Goal: Task Accomplishment & Management: Complete application form

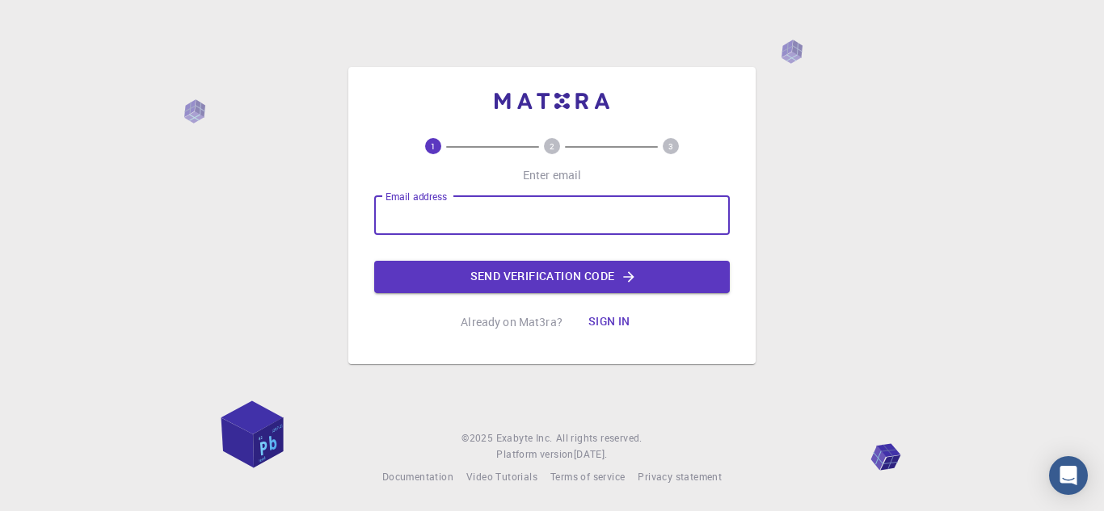
click at [472, 215] on input "Email address" at bounding box center [552, 215] width 356 height 39
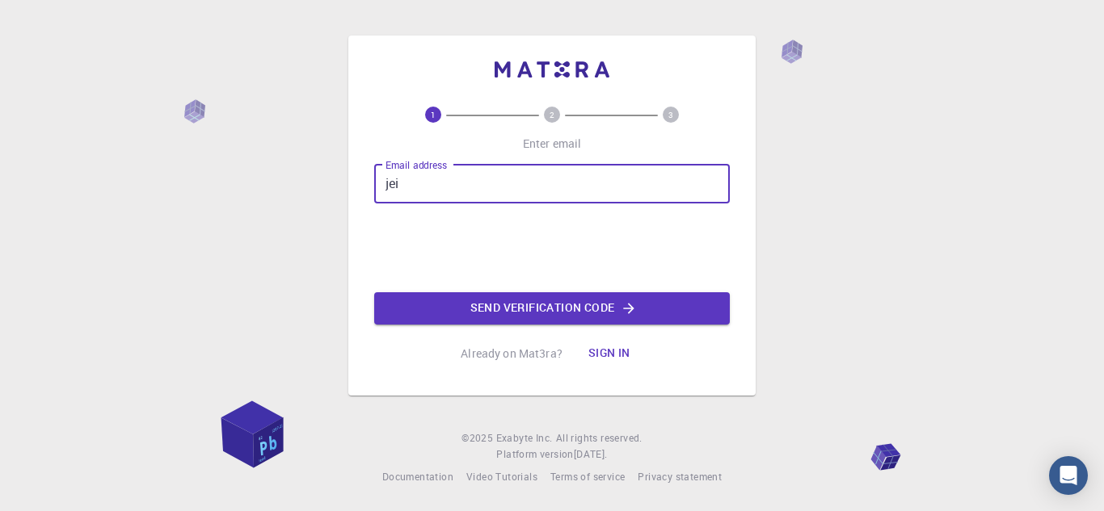
type input "[EMAIL_ADDRESS][DOMAIN_NAME]"
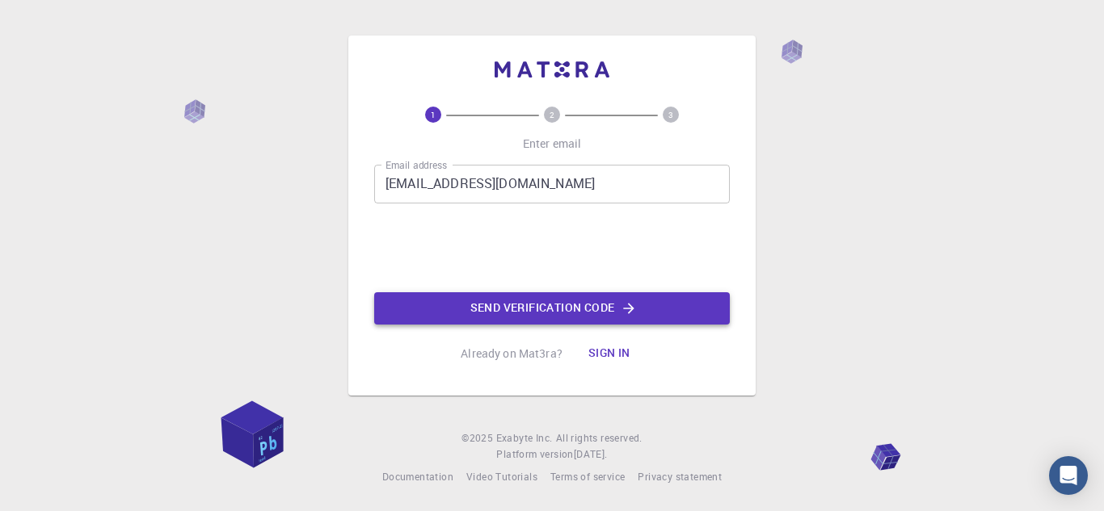
click at [547, 311] on button "Send verification code" at bounding box center [552, 308] width 356 height 32
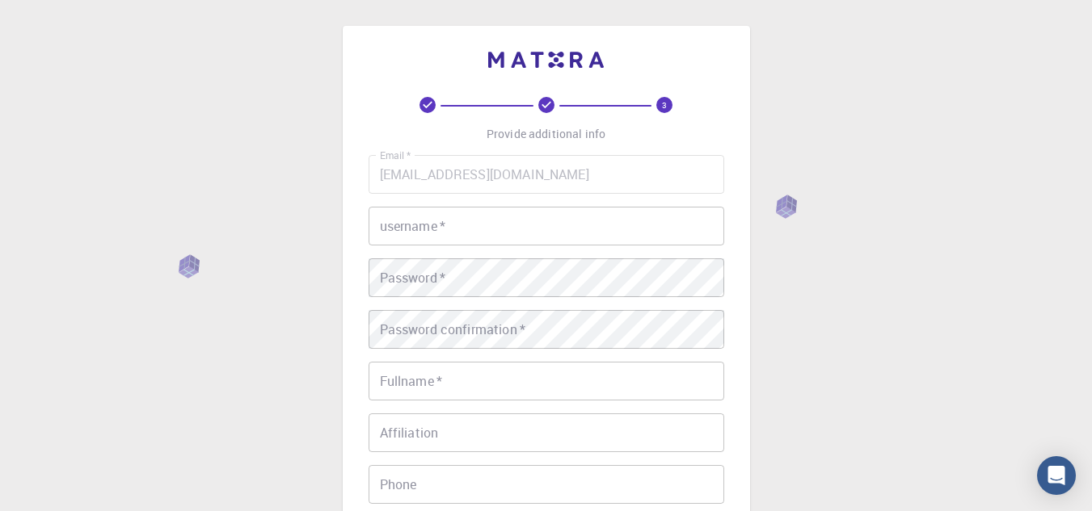
click at [478, 247] on div "Email   * [EMAIL_ADDRESS][DOMAIN_NAME] Email   * username   * username   * Pass…" at bounding box center [546, 377] width 356 height 444
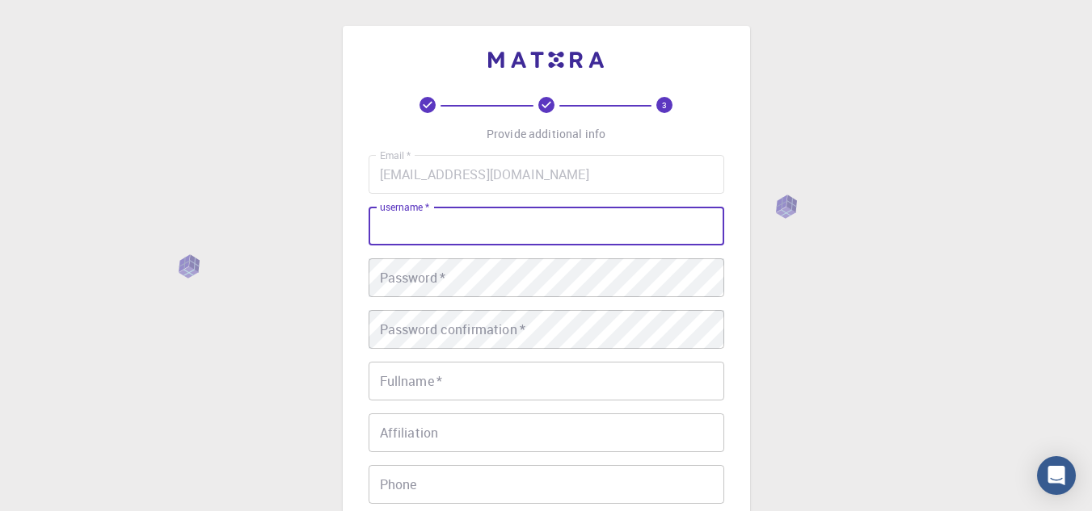
click at [445, 211] on input "username   *" at bounding box center [546, 226] width 356 height 39
type input "ori"
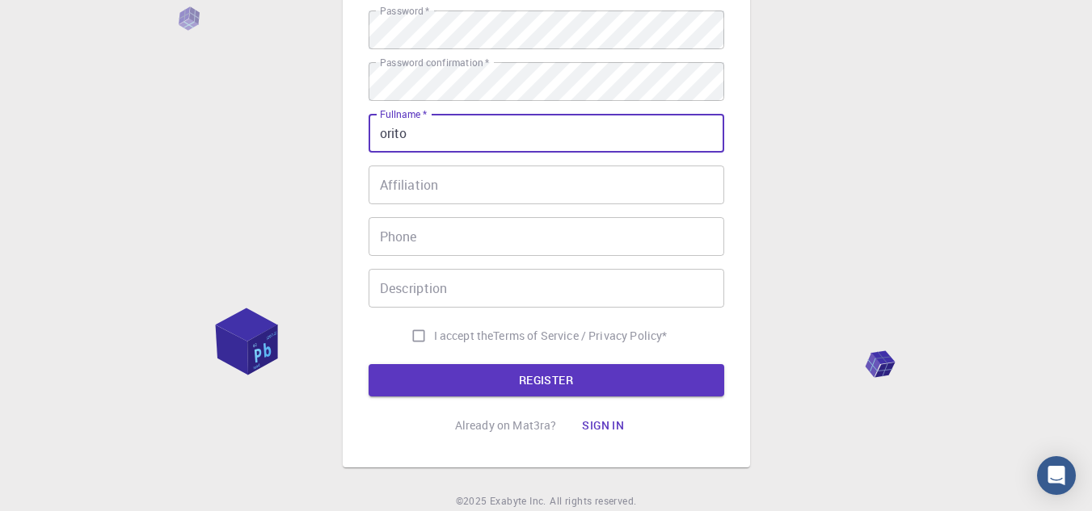
scroll to position [249, 0]
type input "orito"
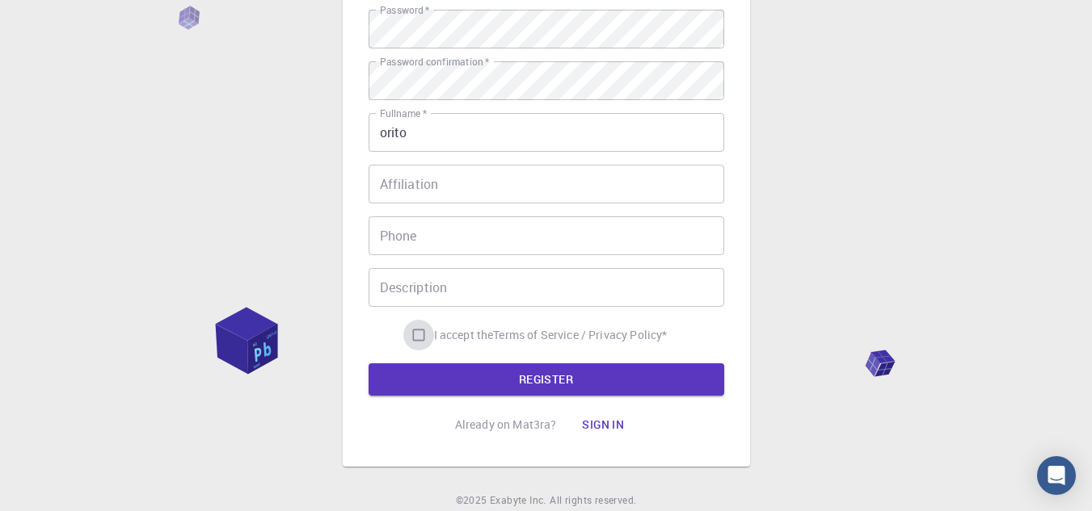
click at [414, 341] on input "I accept the Terms of Service / Privacy Policy *" at bounding box center [418, 335] width 31 height 31
checkbox input "true"
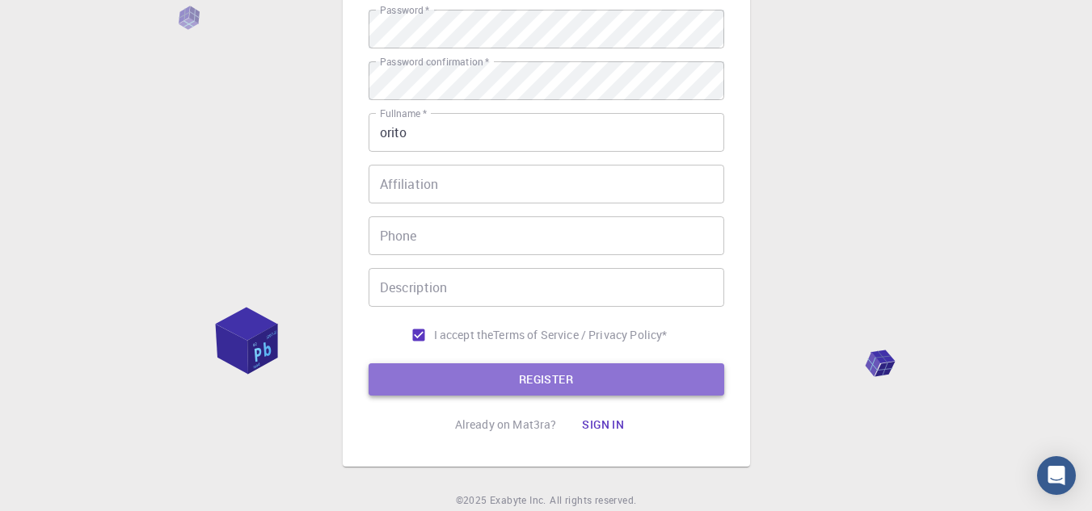
click at [427, 370] on button "REGISTER" at bounding box center [546, 380] width 356 height 32
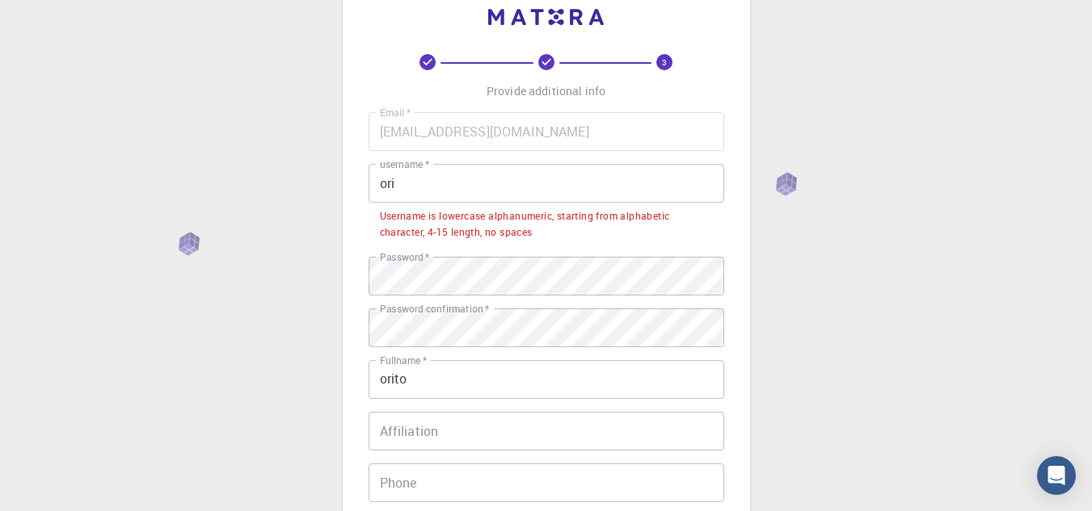
scroll to position [44, 0]
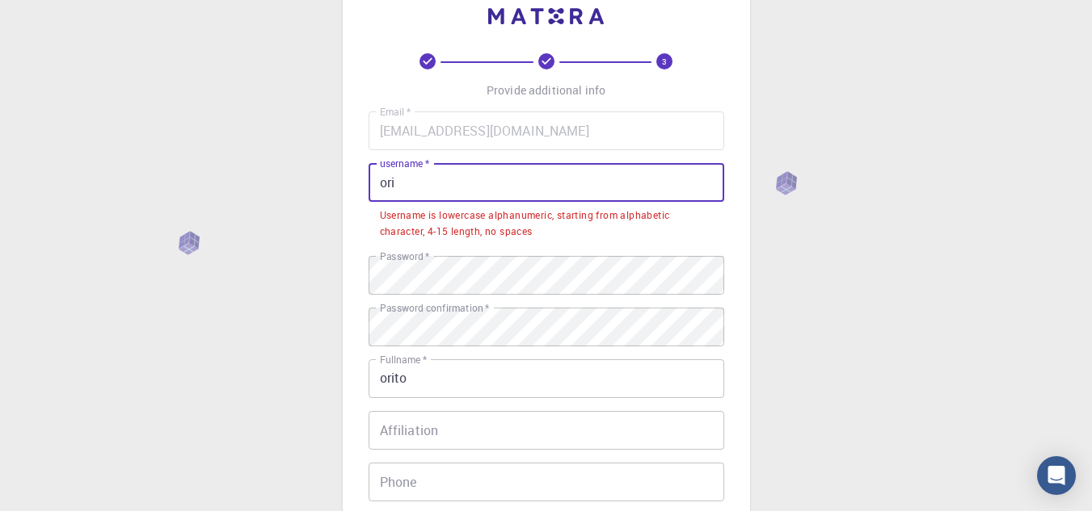
click at [474, 200] on input "ori" at bounding box center [546, 182] width 356 height 39
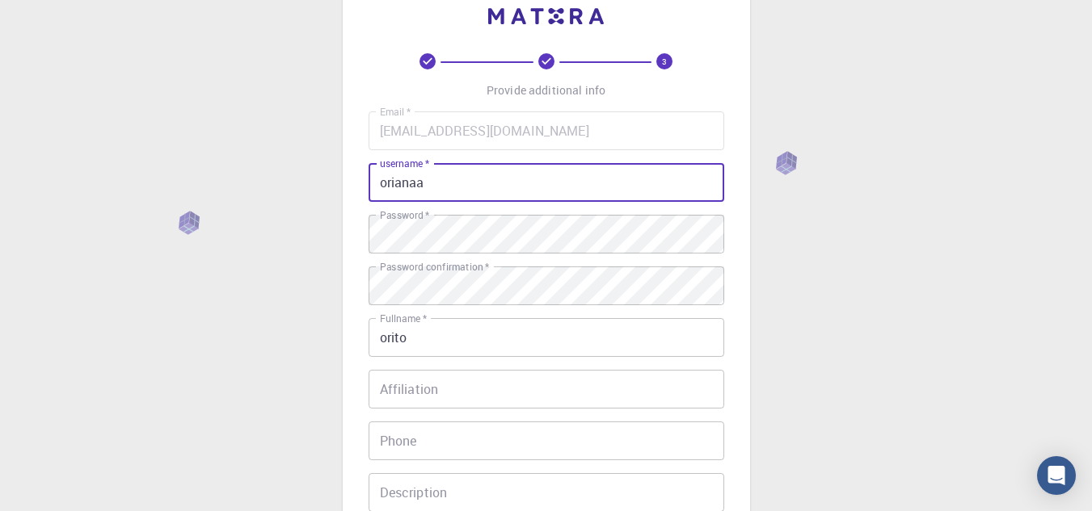
scroll to position [311, 0]
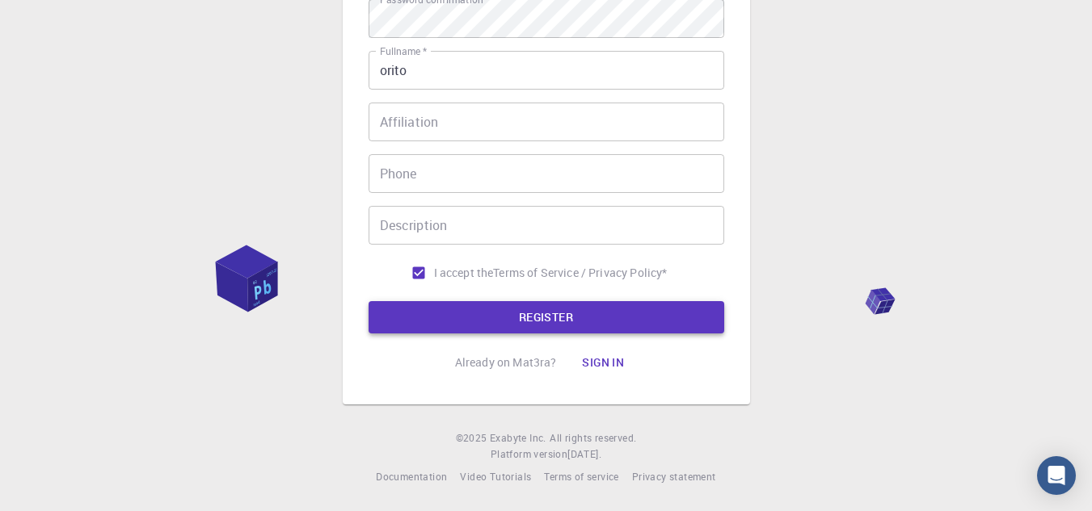
type input "orianaa"
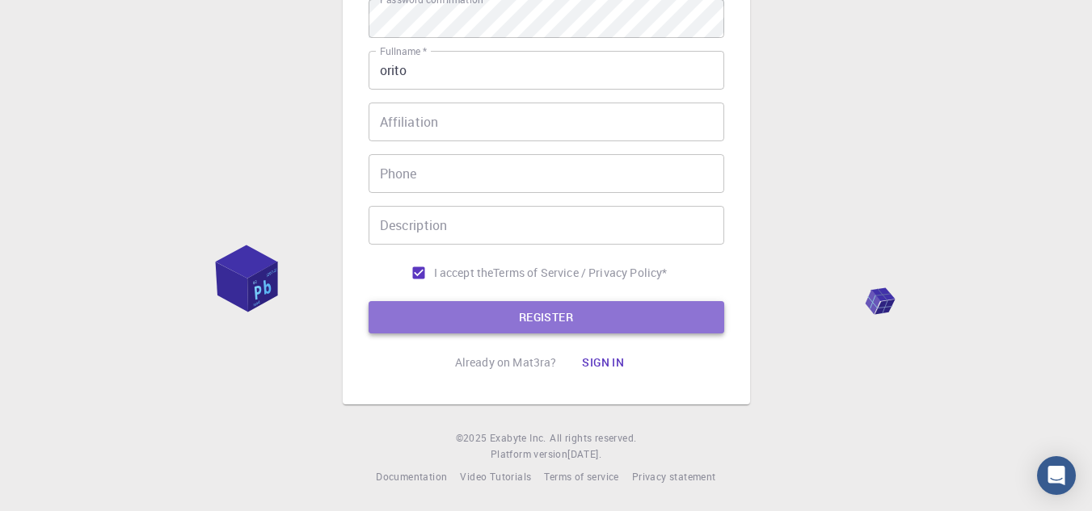
click at [595, 314] on button "REGISTER" at bounding box center [546, 317] width 356 height 32
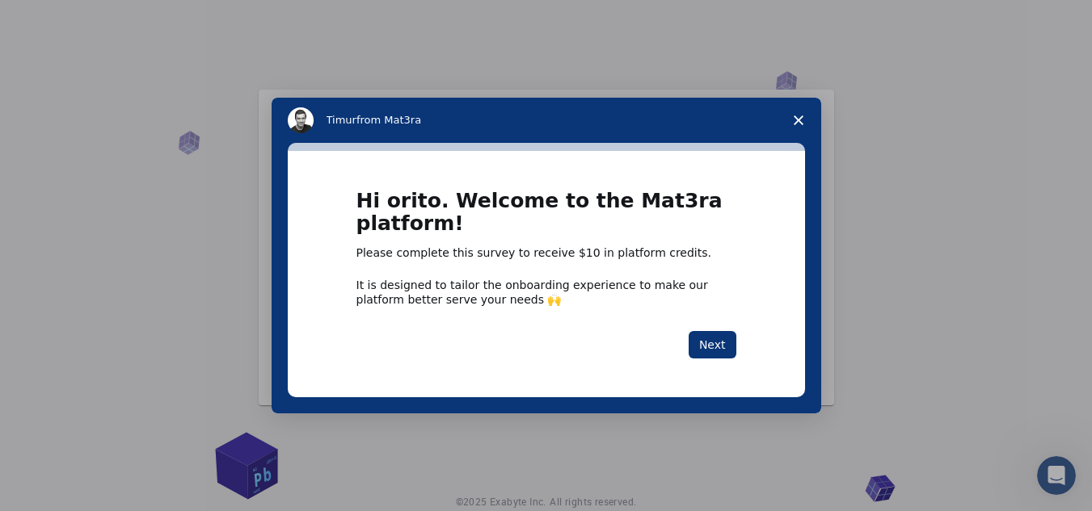
click at [806, 118] on span "Close survey" at bounding box center [798, 120] width 45 height 45
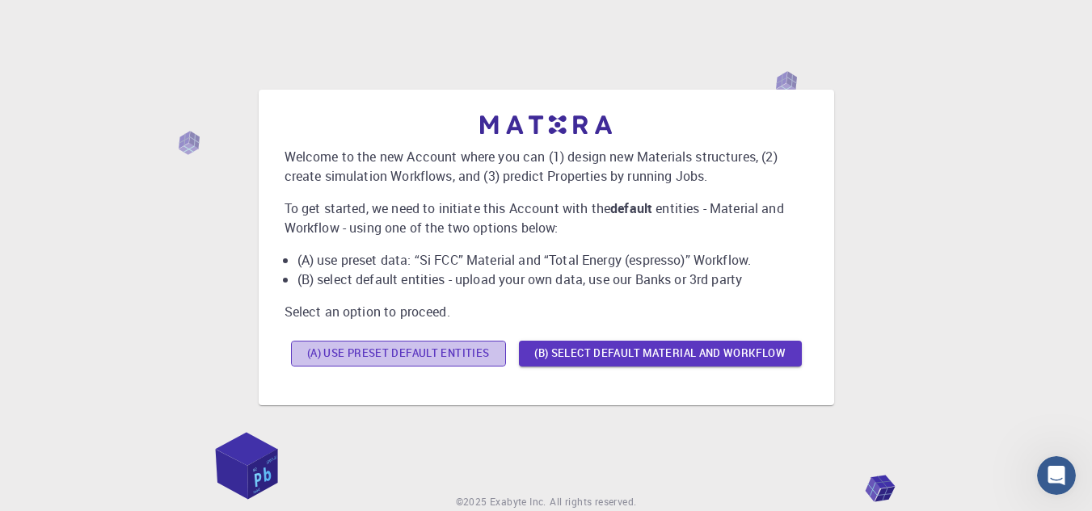
click at [439, 362] on button "(A) Use preset default entities" at bounding box center [398, 354] width 215 height 26
